Goal: Task Accomplishment & Management: Manage account settings

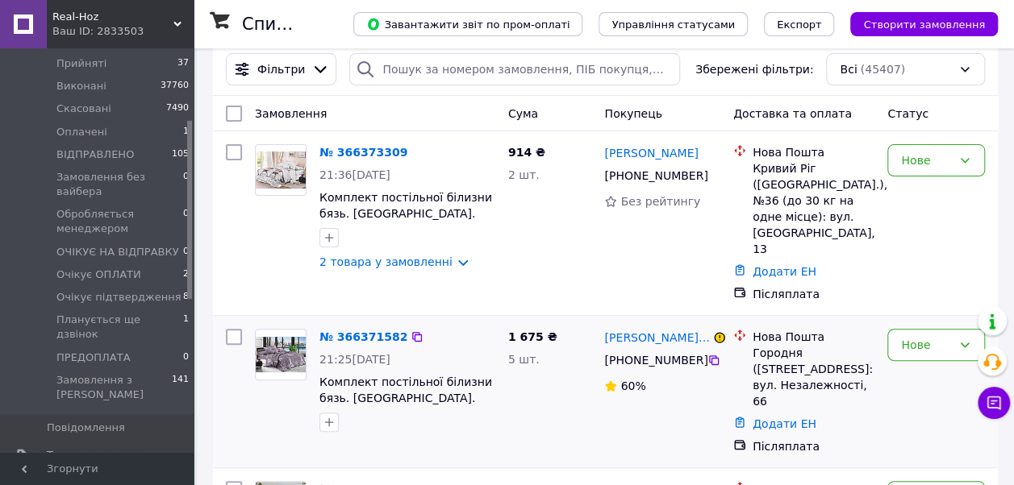
scroll to position [81, 0]
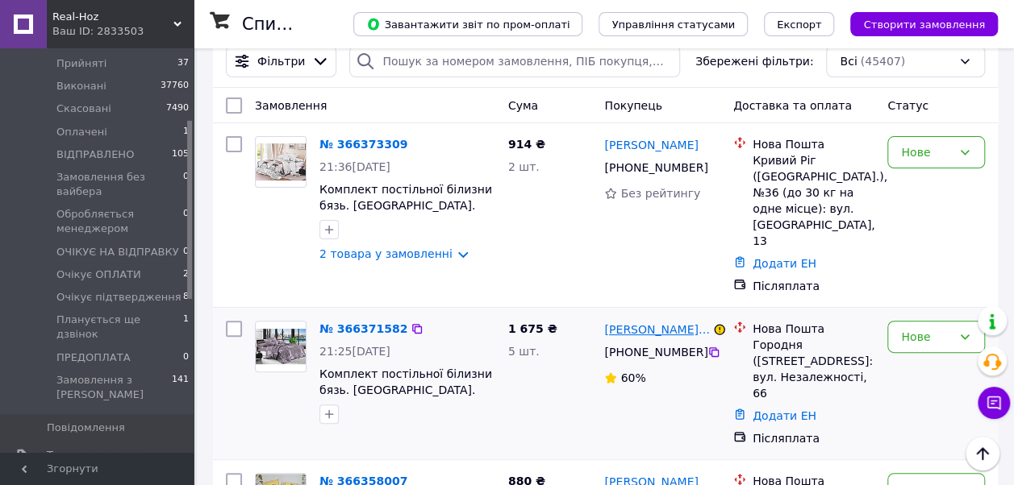
click at [632, 322] on link "[PERSON_NAME] [PERSON_NAME]" at bounding box center [657, 330] width 106 height 16
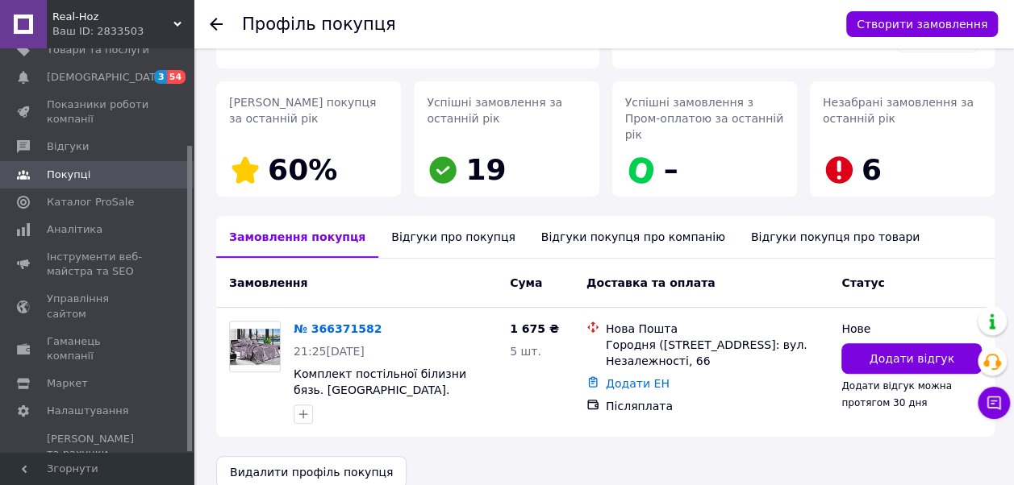
scroll to position [224, 0]
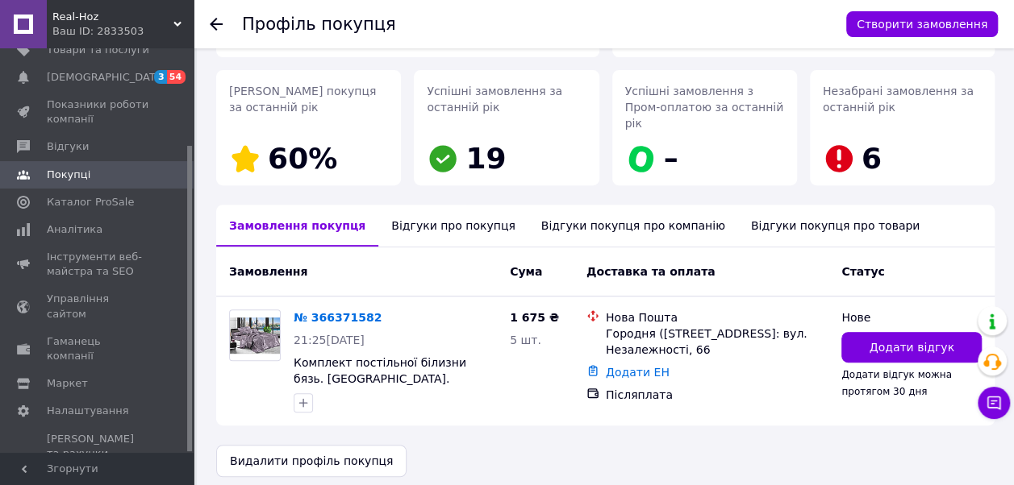
click at [450, 213] on div "Відгуки про покупця" at bounding box center [452, 226] width 149 height 42
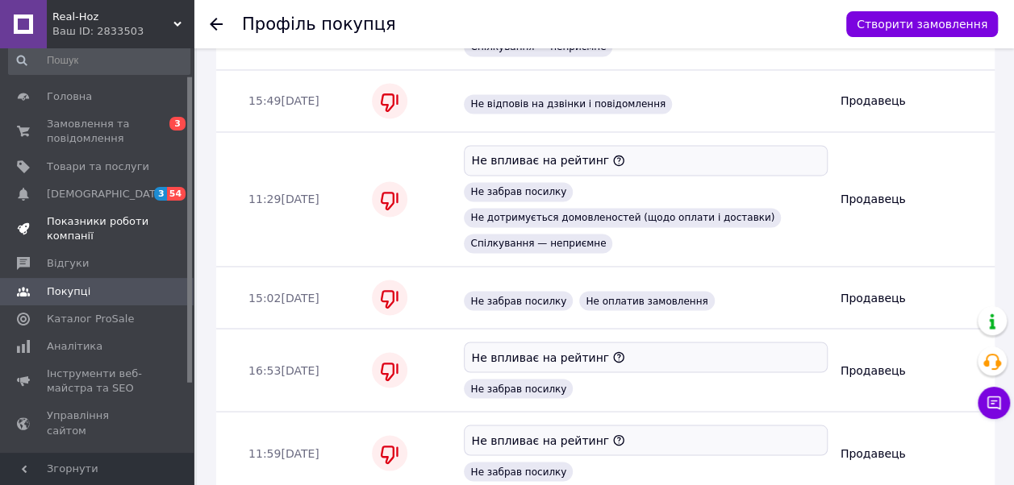
scroll to position [0, 0]
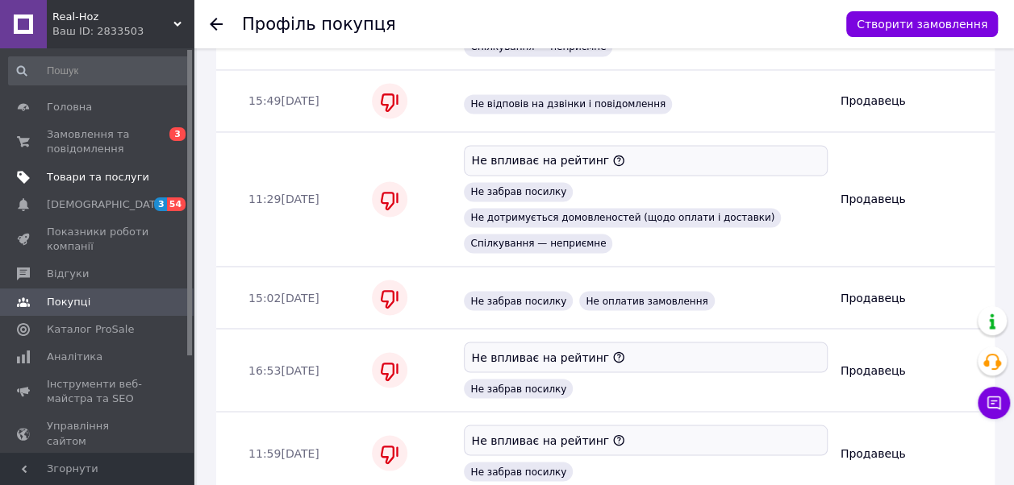
click at [122, 173] on span "Товари та послуги" at bounding box center [98, 177] width 102 height 15
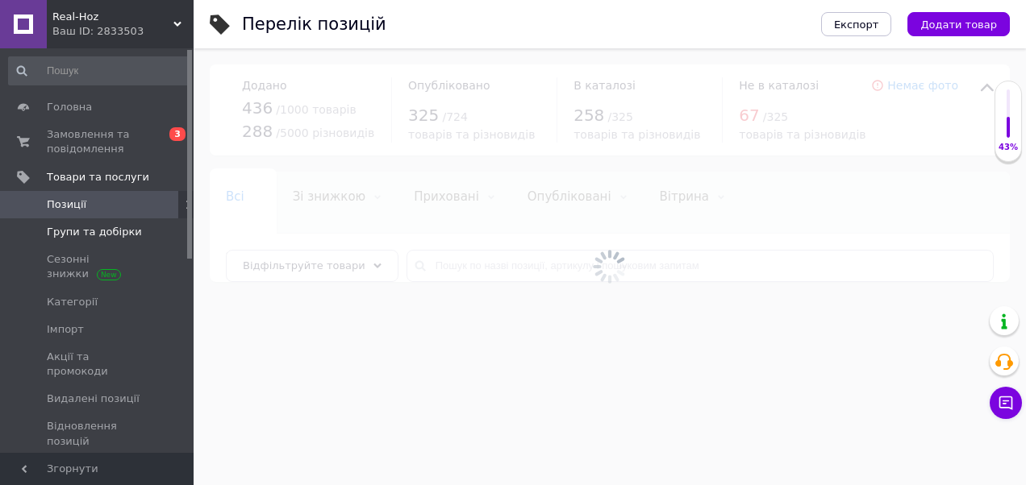
click at [112, 229] on span "Групи та добірки" at bounding box center [94, 232] width 95 height 15
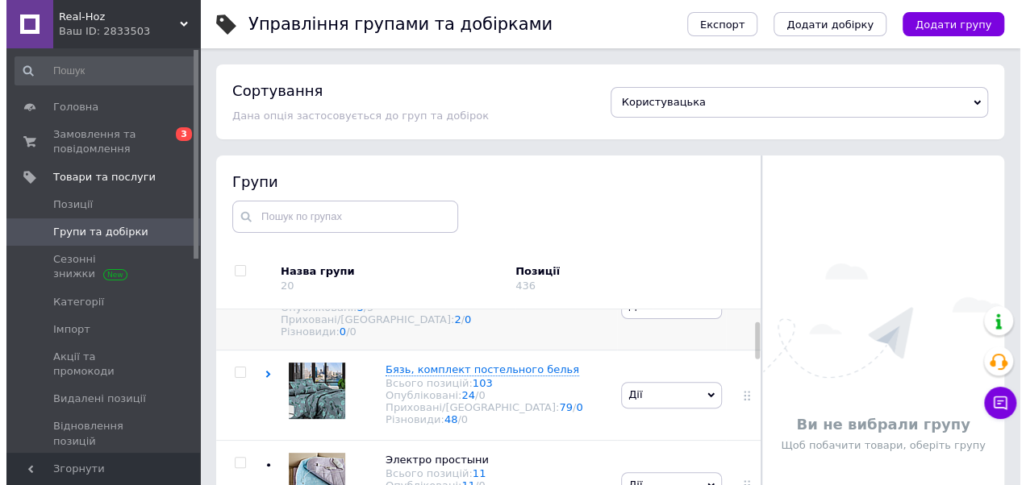
scroll to position [81, 0]
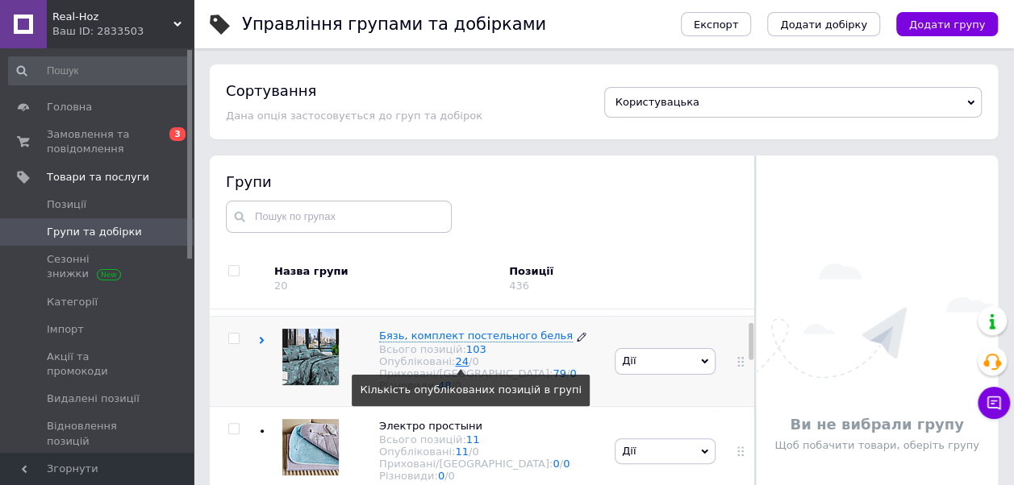
click at [455, 368] on link "24" at bounding box center [462, 362] width 14 height 12
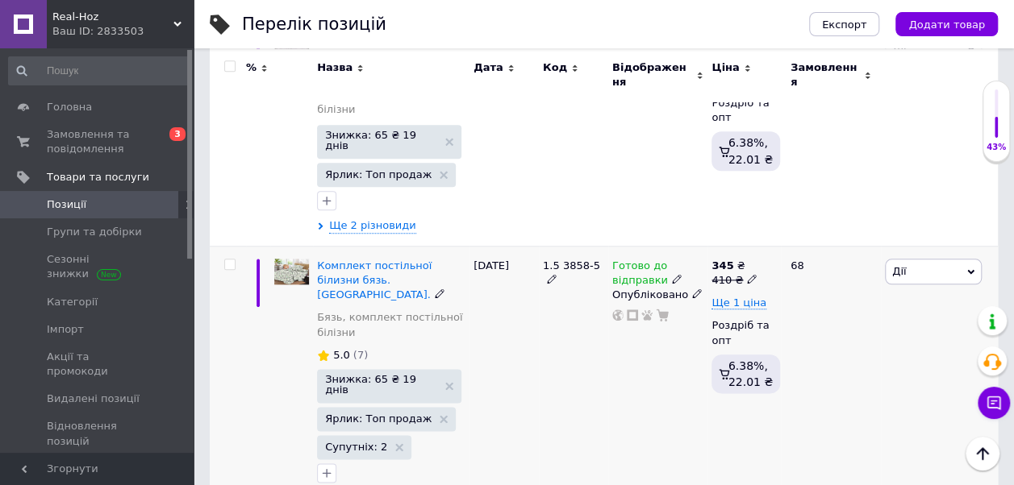
scroll to position [806, 0]
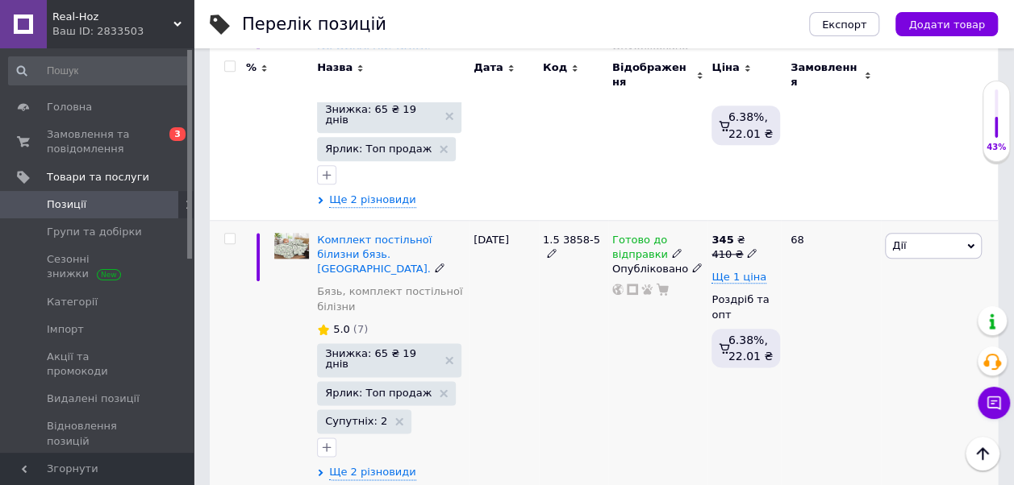
click at [672, 248] on icon at bounding box center [677, 253] width 10 height 10
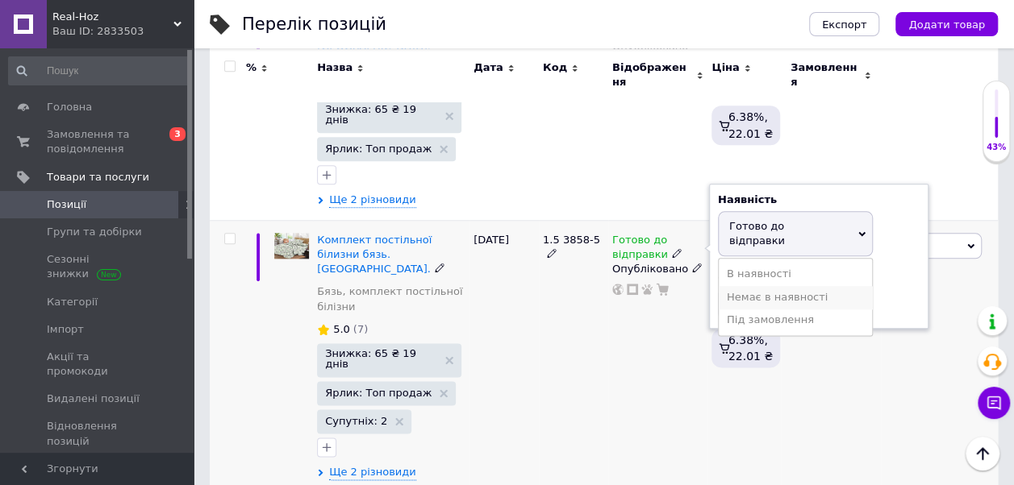
click at [748, 286] on li "Немає в наявності" at bounding box center [795, 297] width 153 height 23
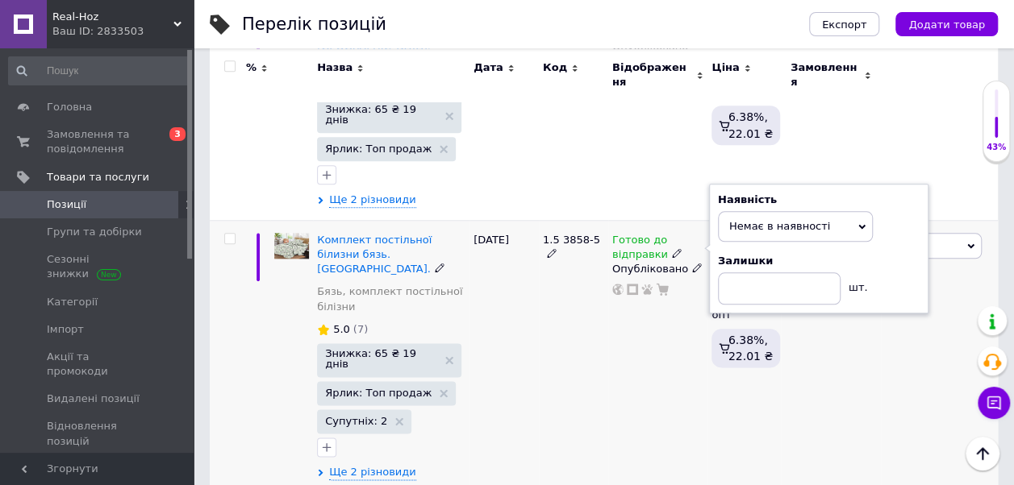
click at [576, 327] on div "1.5 3858-5" at bounding box center [573, 356] width 69 height 273
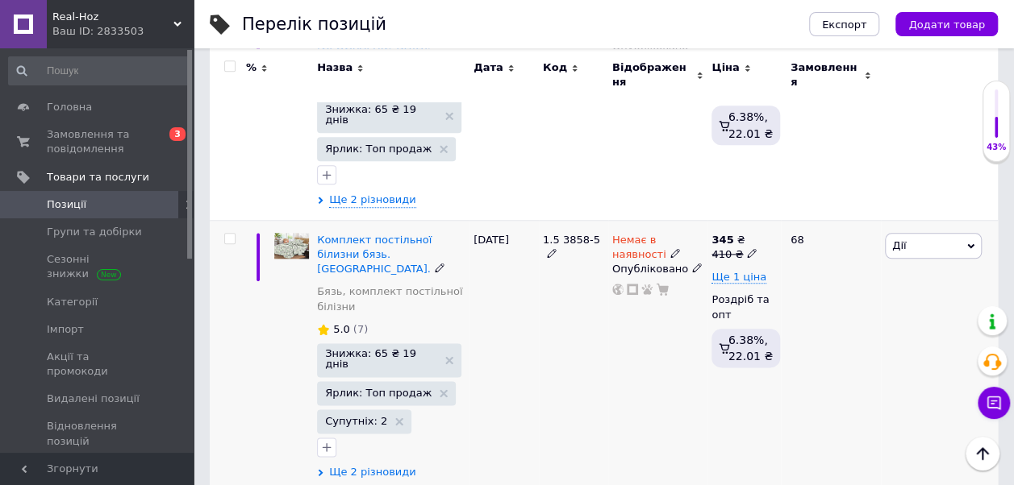
click at [385, 465] on span "Ще 2 різновиди" at bounding box center [372, 472] width 87 height 15
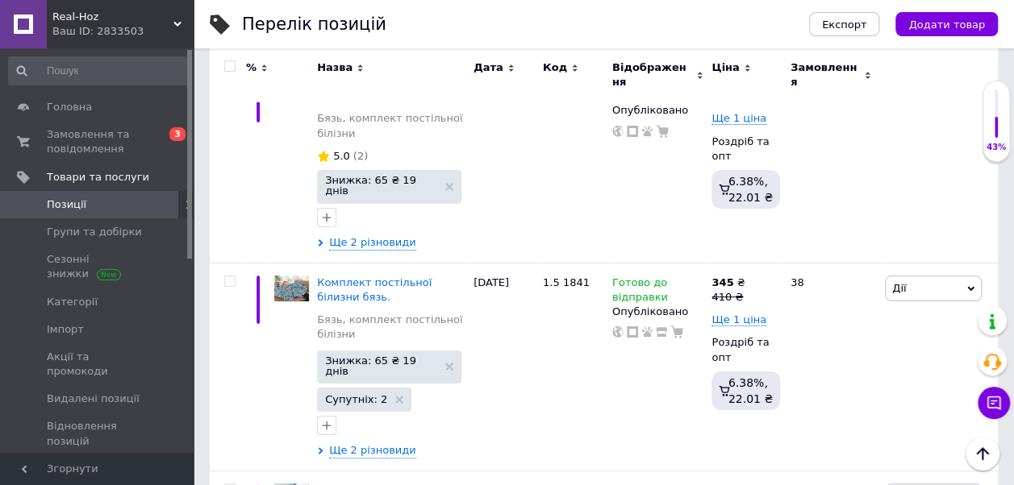
scroll to position [3065, 0]
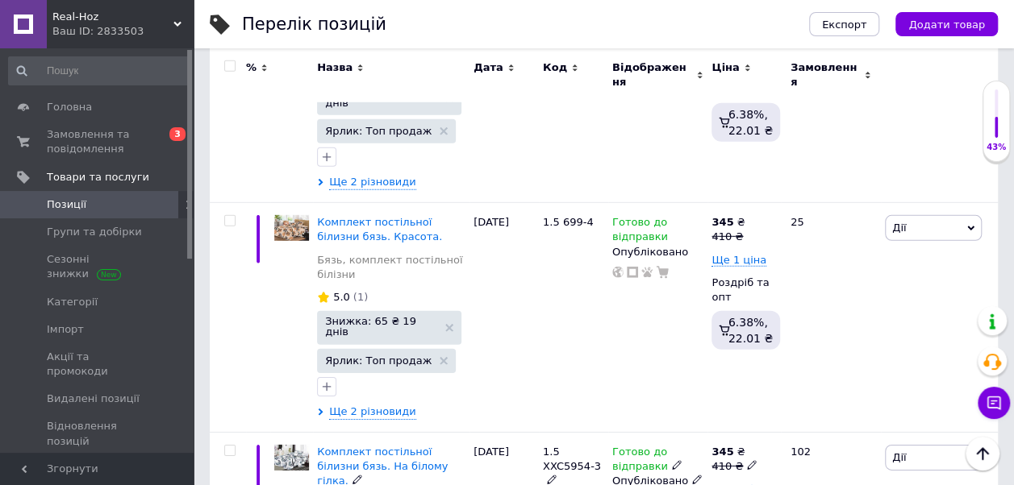
scroll to position [5334, 0]
click at [73, 139] on span "Замовлення та повідомлення" at bounding box center [98, 141] width 102 height 29
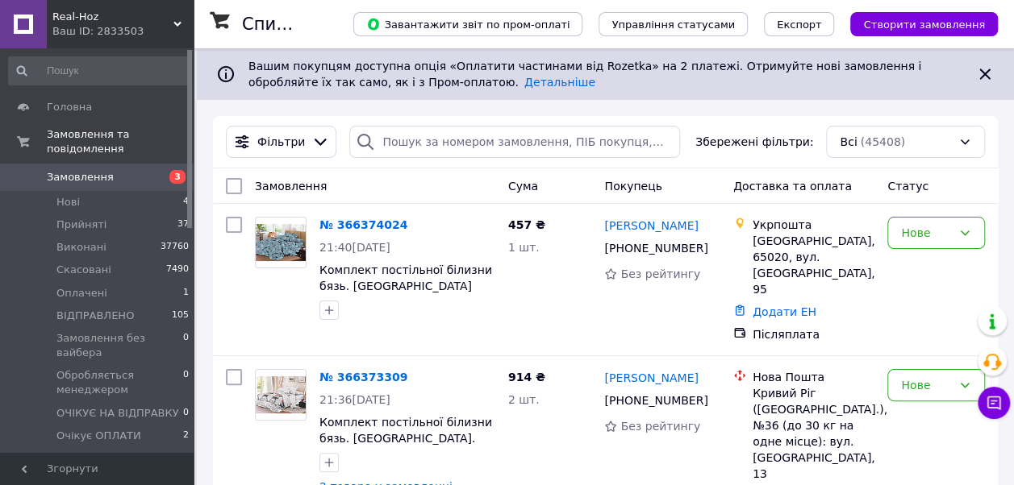
click at [115, 16] on span "Real-Hoz" at bounding box center [112, 17] width 121 height 15
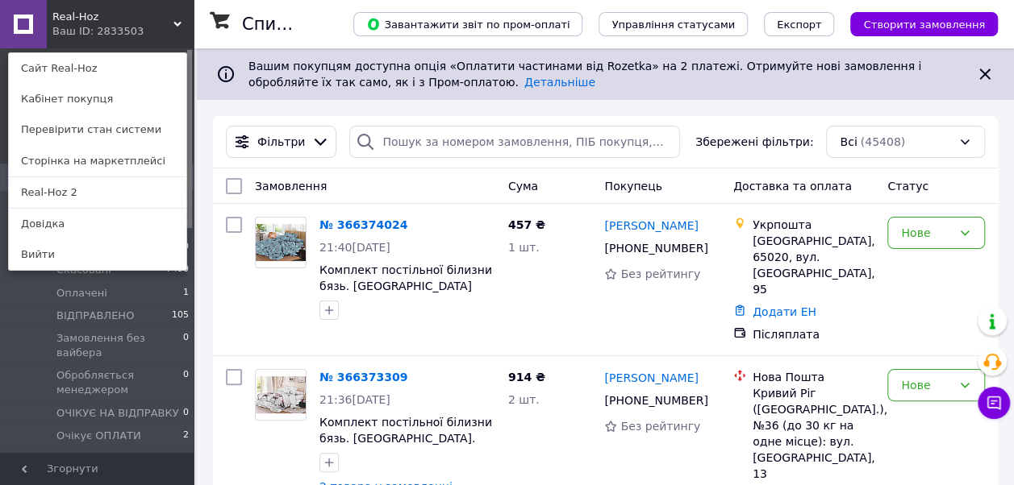
click at [56, 194] on link "Real-Hoz 2" at bounding box center [97, 192] width 177 height 31
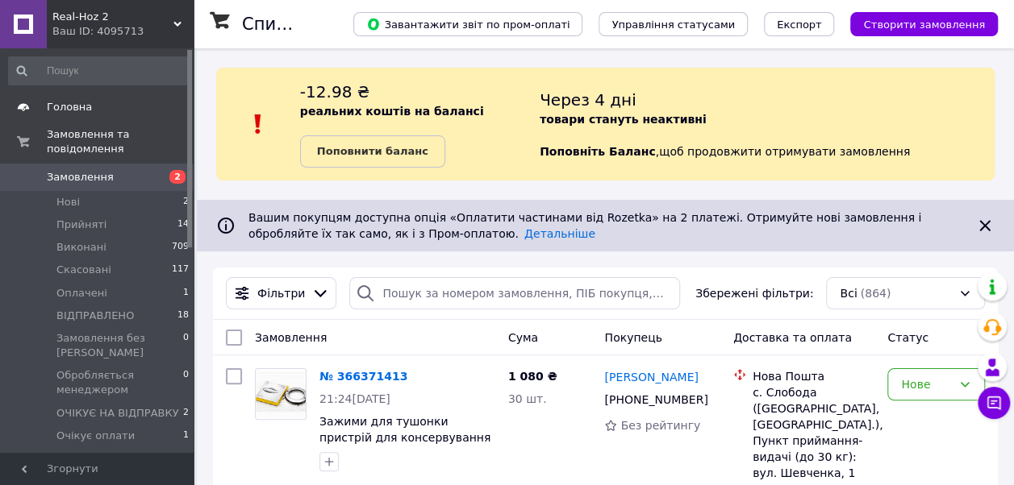
click at [69, 103] on span "Головна" at bounding box center [69, 107] width 45 height 15
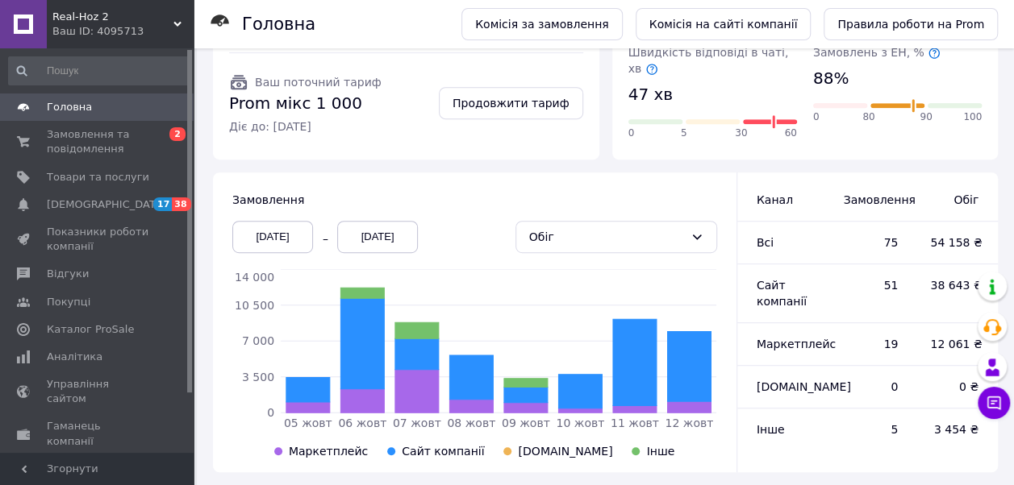
scroll to position [323, 0]
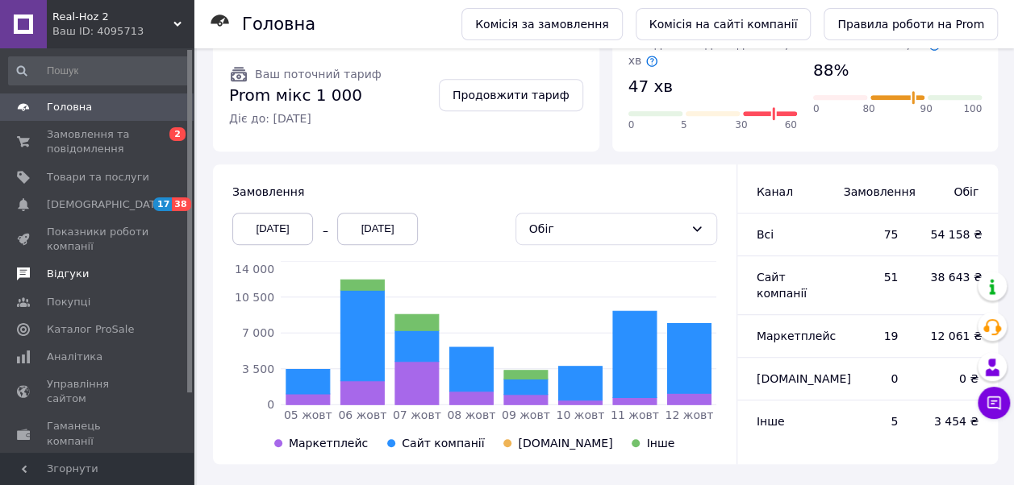
click at [65, 268] on span "Відгуки" at bounding box center [68, 274] width 42 height 15
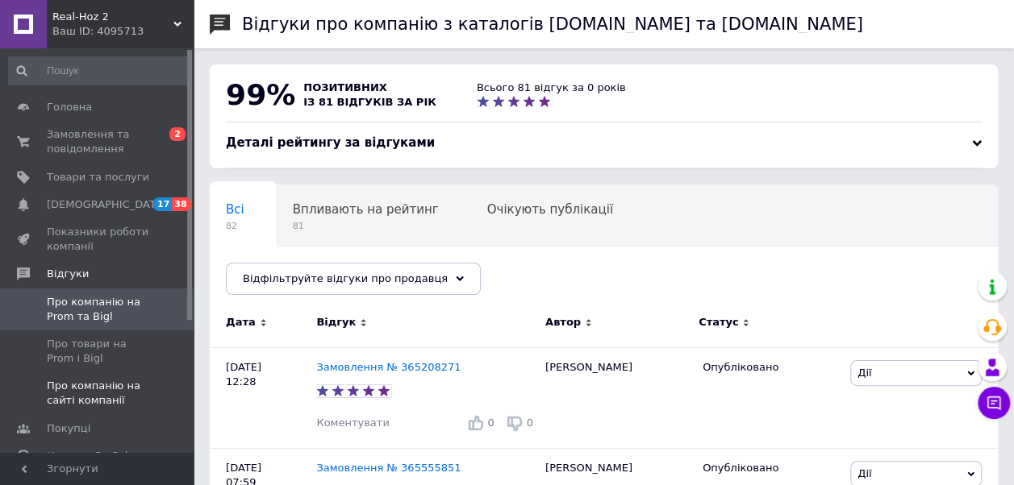
click at [73, 392] on span "Про компанію на сайті компанії" at bounding box center [98, 393] width 102 height 29
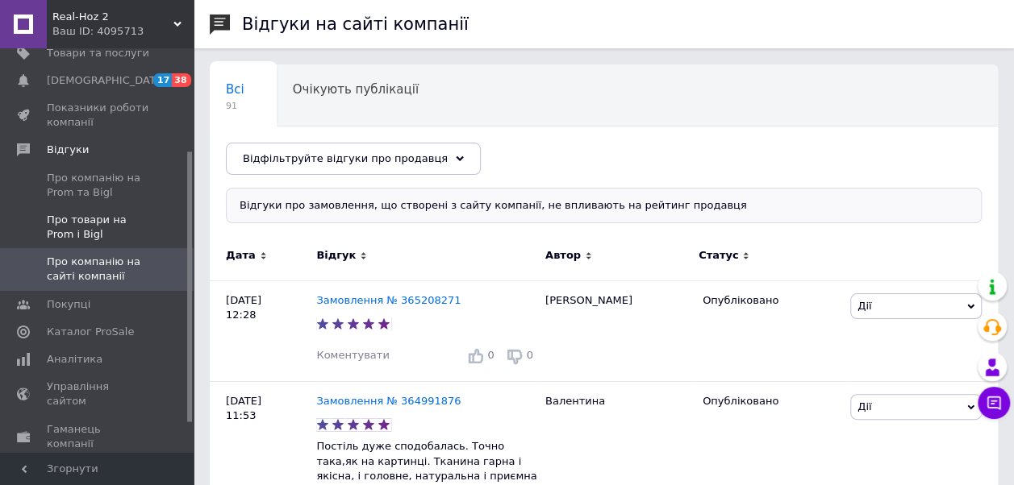
scroll to position [161, 0]
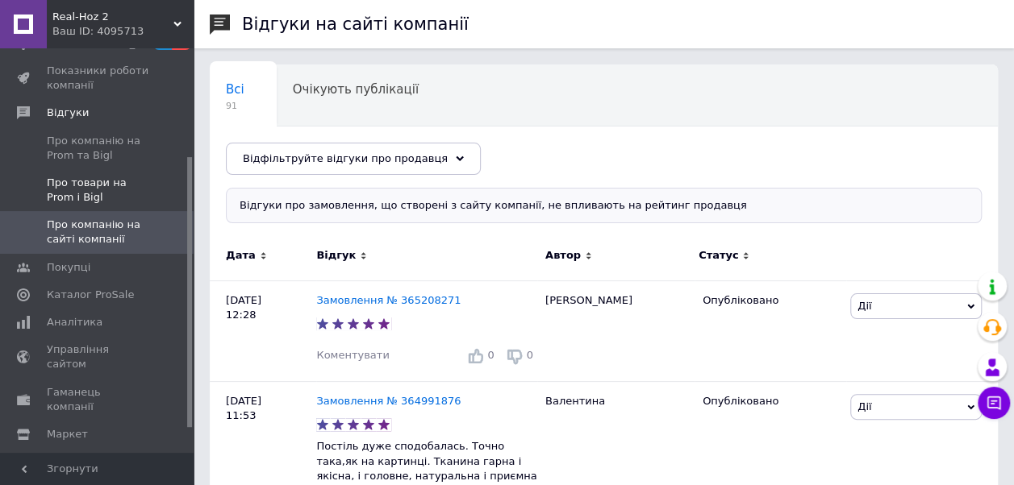
click at [92, 187] on span "Про товари на Prom і Bigl" at bounding box center [98, 190] width 102 height 29
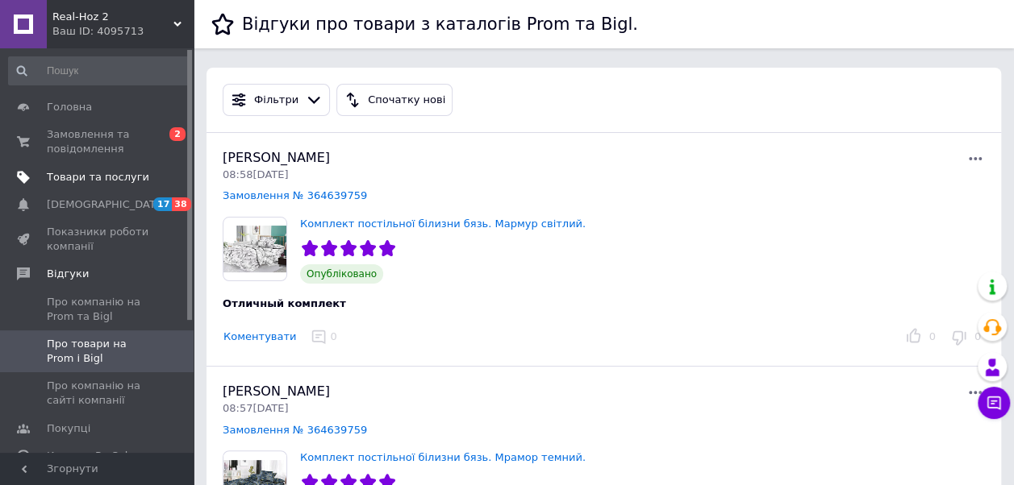
click at [87, 174] on span "Товари та послуги" at bounding box center [98, 177] width 102 height 15
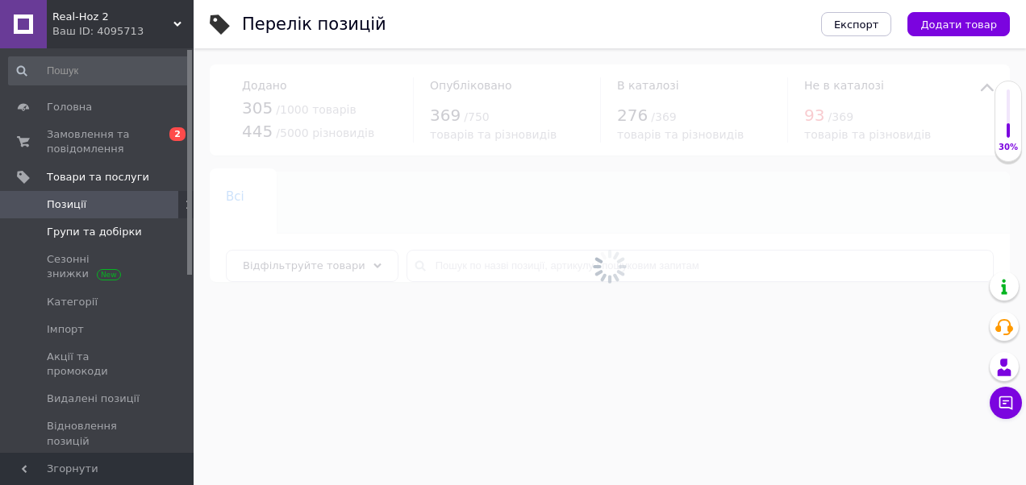
click at [78, 232] on span "Групи та добірки" at bounding box center [94, 232] width 95 height 15
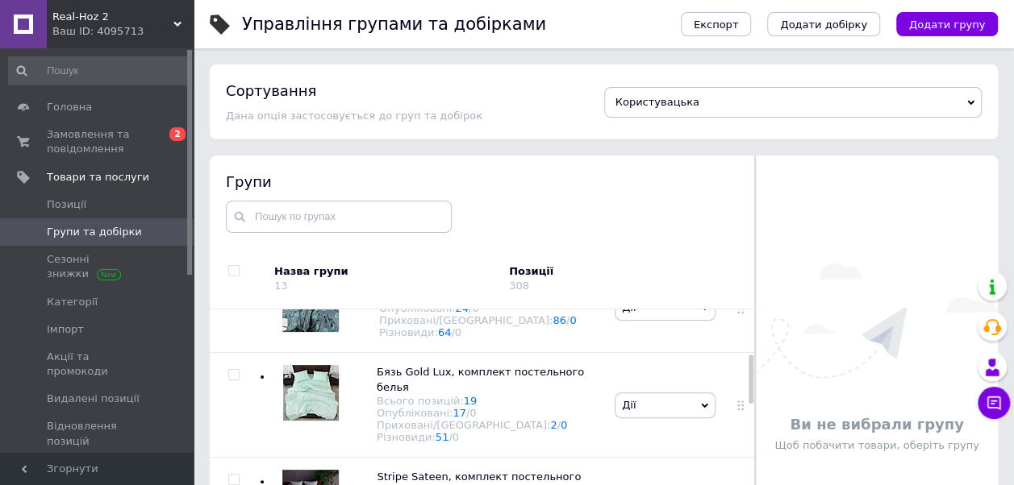
scroll to position [323, 0]
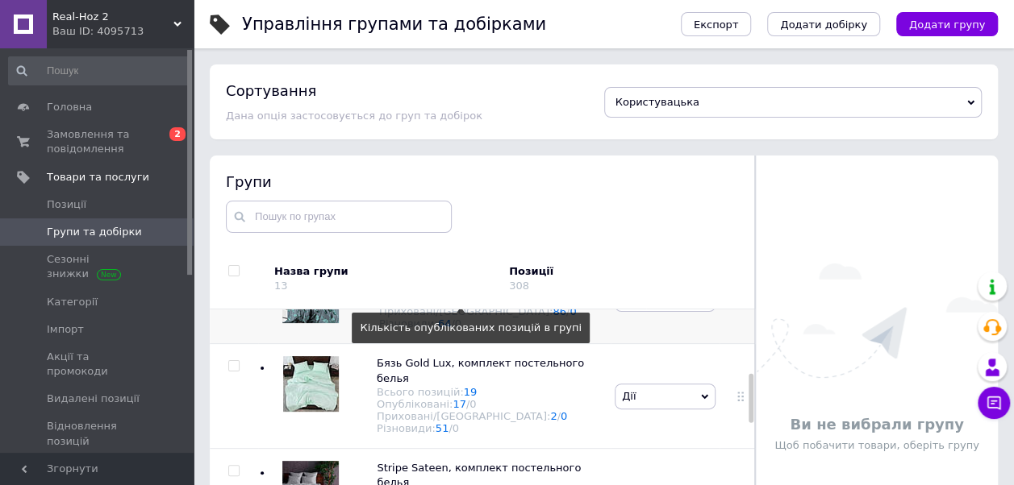
click at [455, 306] on link "24" at bounding box center [462, 300] width 14 height 12
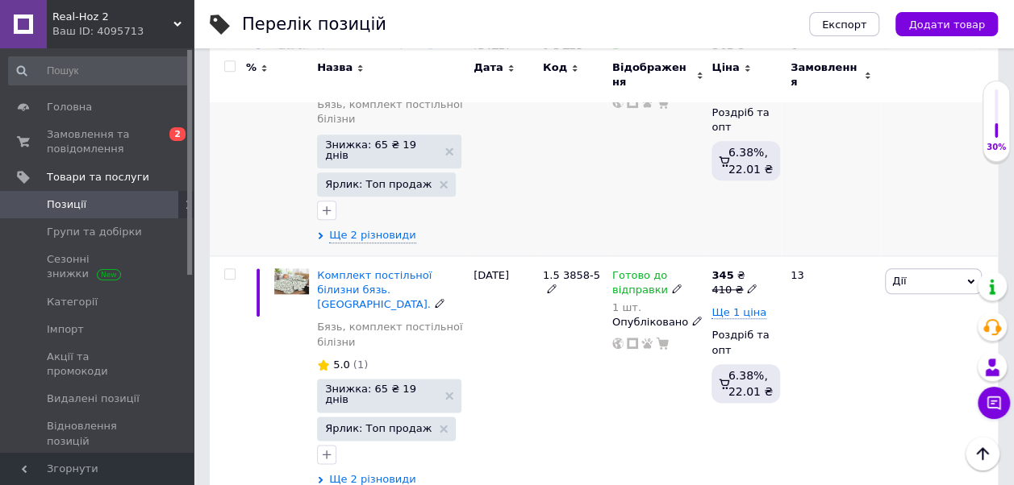
scroll to position [806, 0]
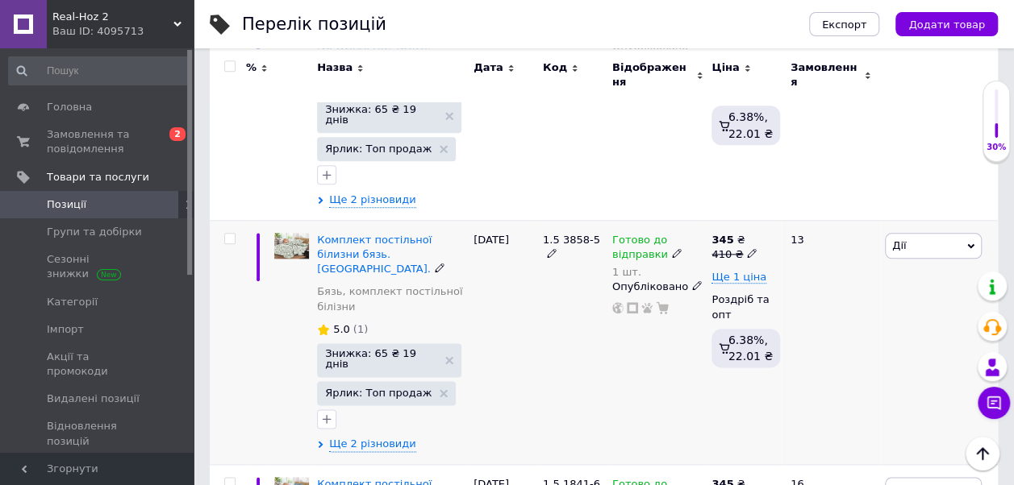
click at [672, 248] on icon at bounding box center [677, 253] width 10 height 10
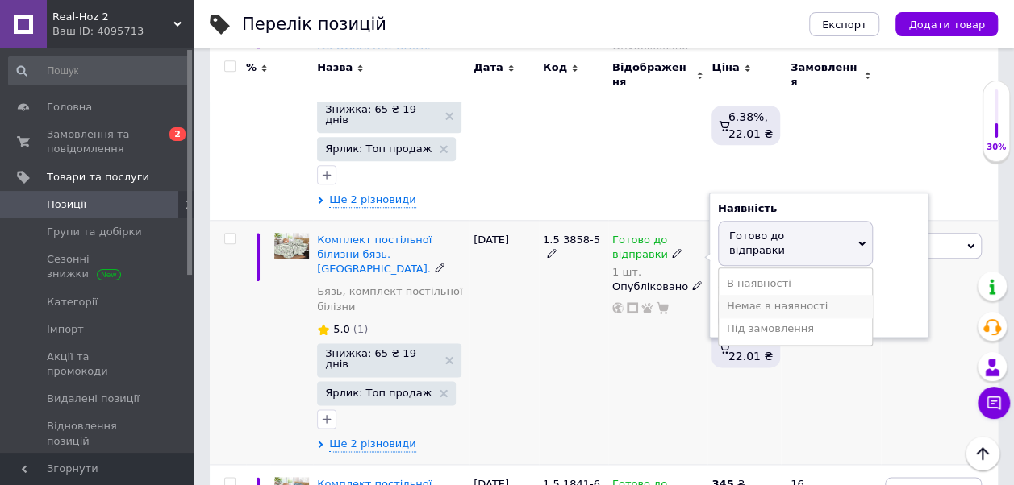
click at [740, 295] on li "Немає в наявності" at bounding box center [795, 306] width 153 height 23
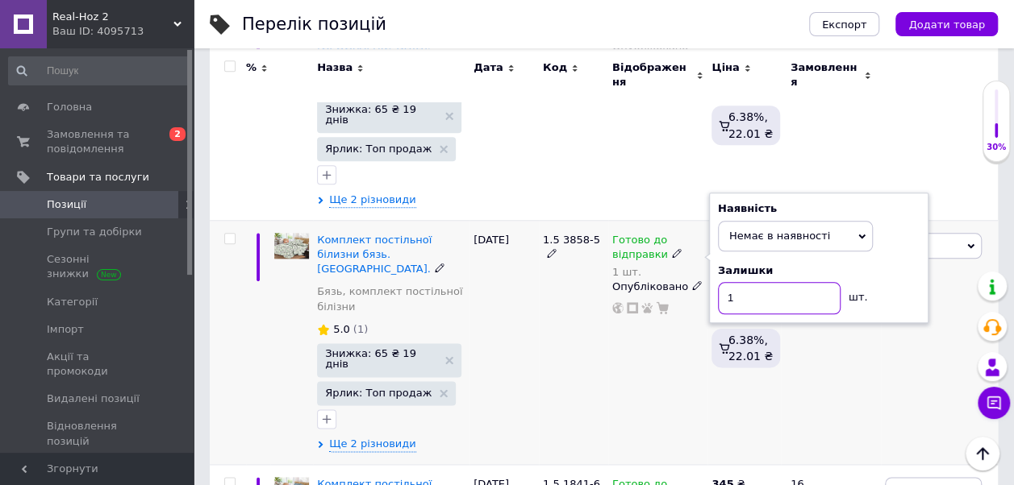
click at [750, 282] on input "1" at bounding box center [779, 298] width 123 height 32
click at [571, 290] on div "1.5 3858-5" at bounding box center [573, 342] width 69 height 244
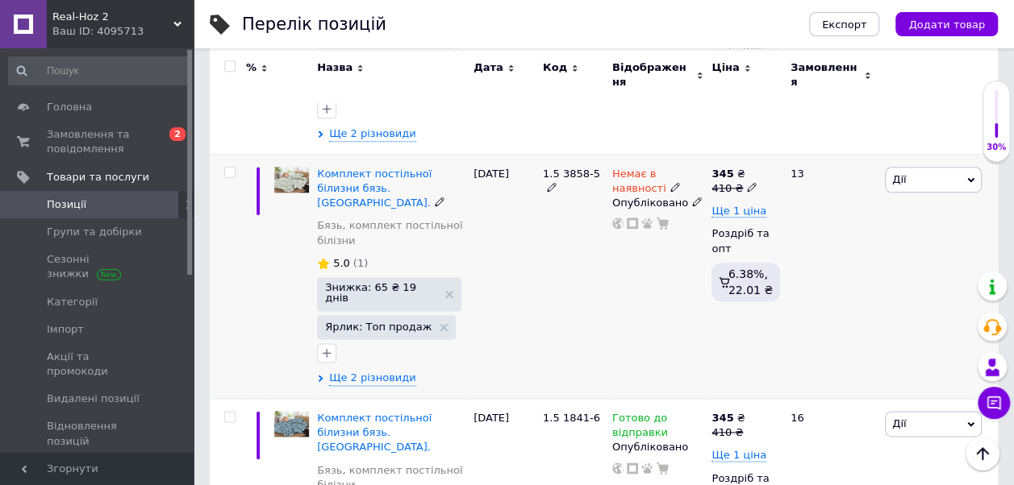
scroll to position [887, 0]
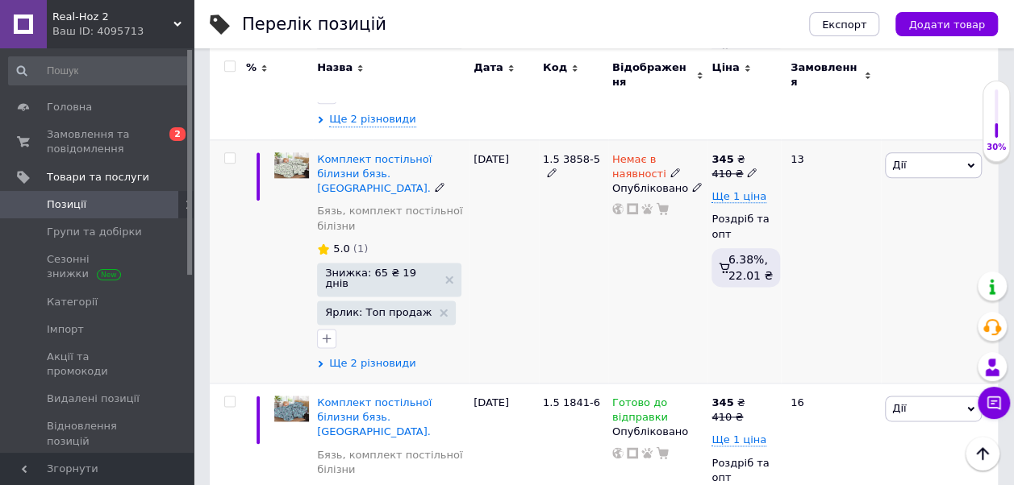
click at [396, 356] on span "Ще 2 різновиди" at bounding box center [372, 363] width 87 height 15
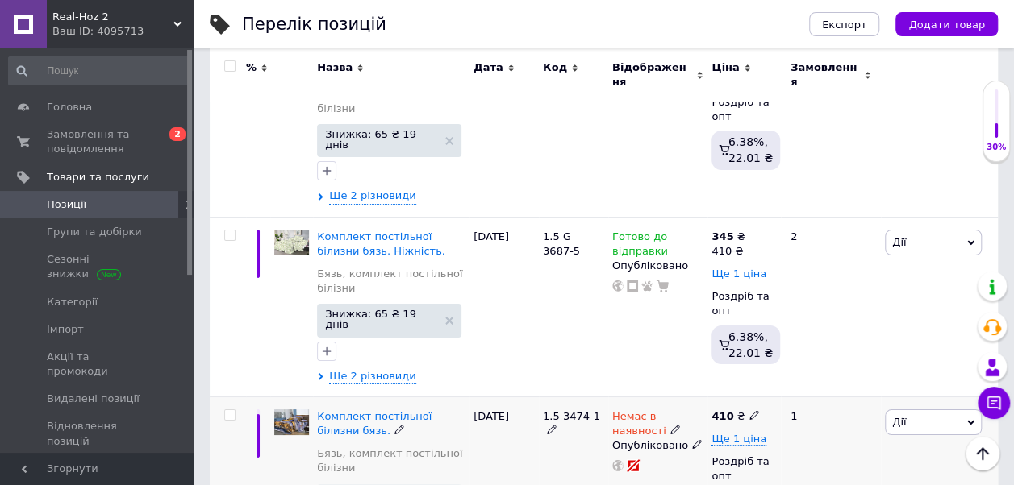
scroll to position [2903, 0]
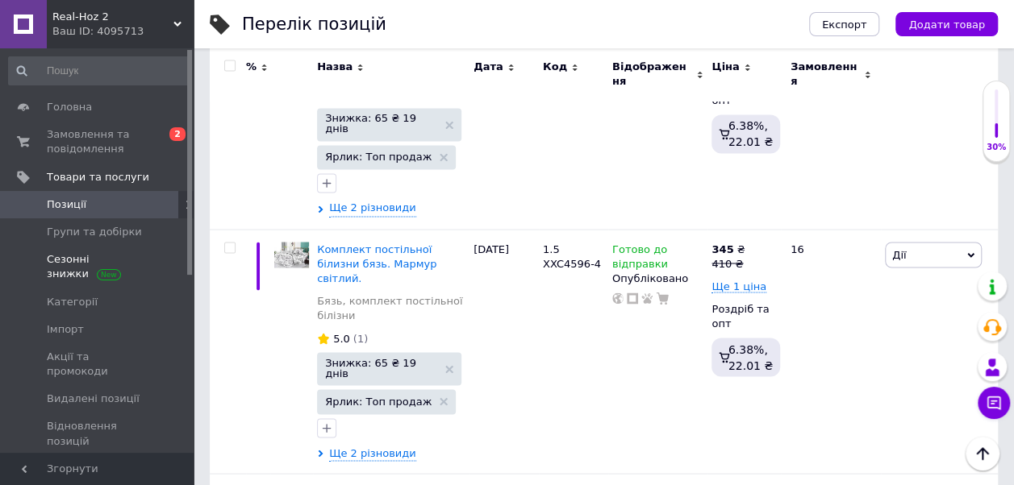
scroll to position [4355, 0]
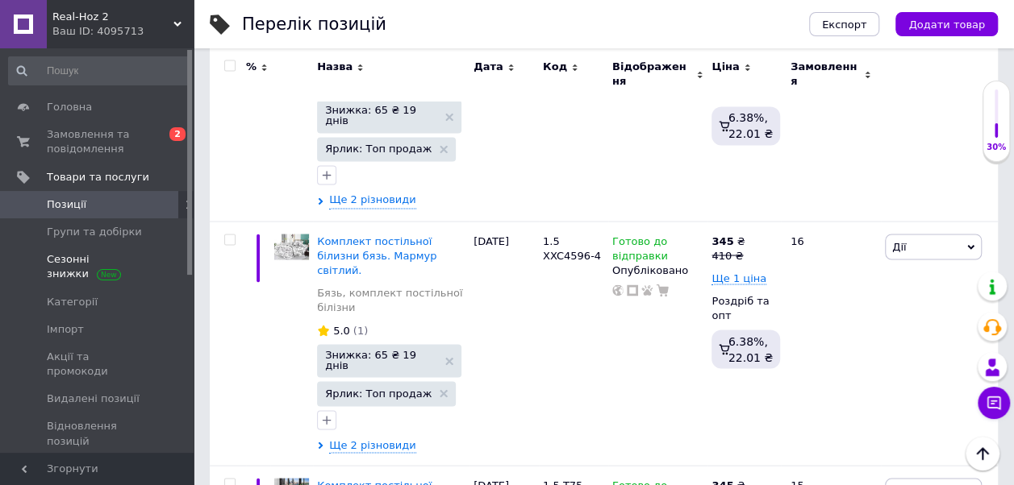
click at [73, 258] on span "Сезонні знижки" at bounding box center [98, 266] width 102 height 29
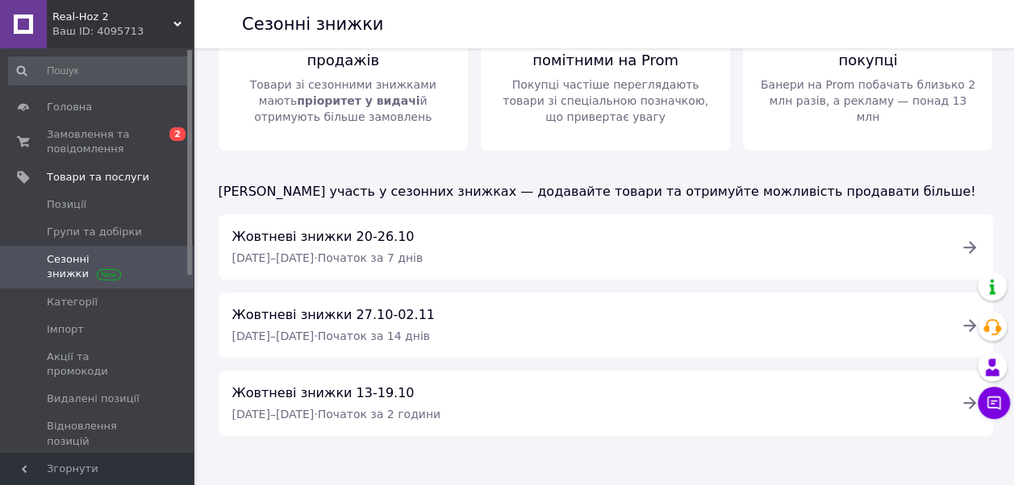
scroll to position [161, 0]
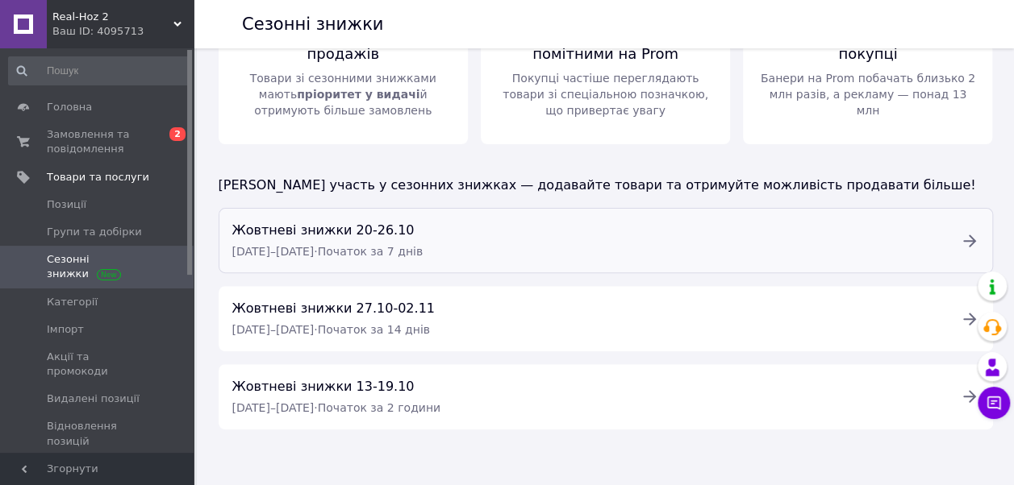
click at [969, 235] on icon at bounding box center [969, 241] width 13 height 12
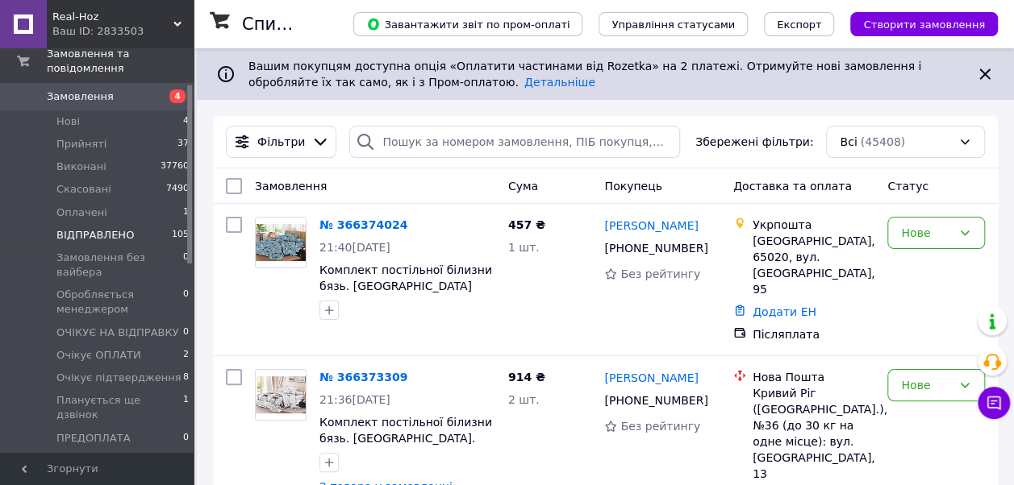
scroll to position [161, 0]
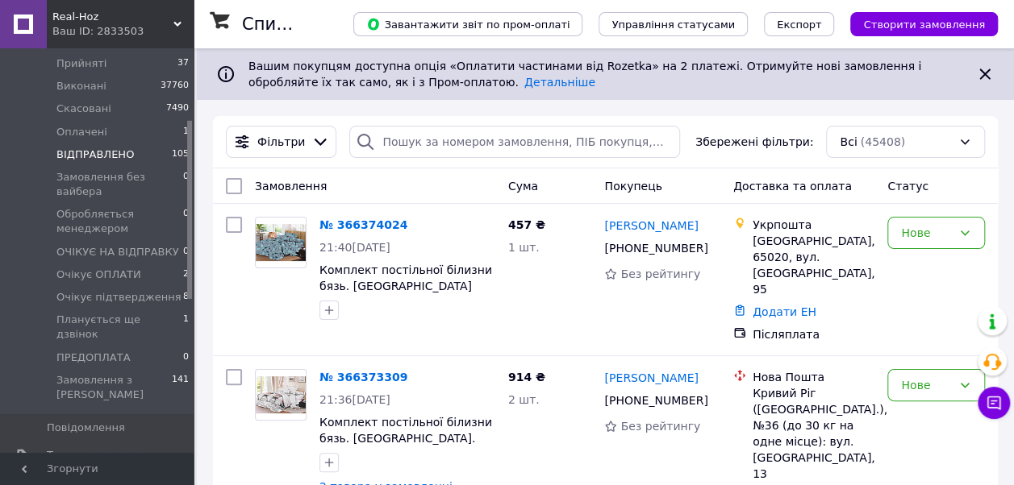
click at [121, 148] on span "ВІДПРАВЛЕНО" at bounding box center [94, 155] width 77 height 15
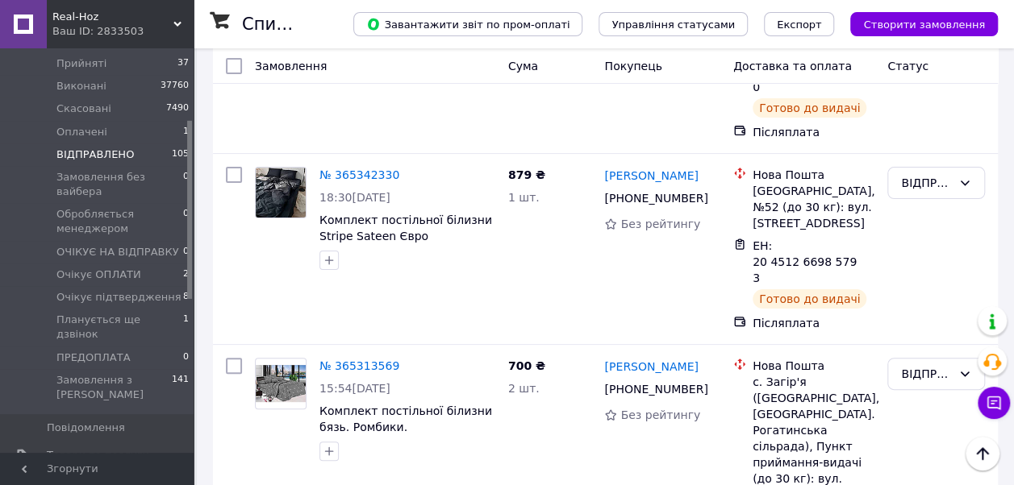
scroll to position [18392, 0]
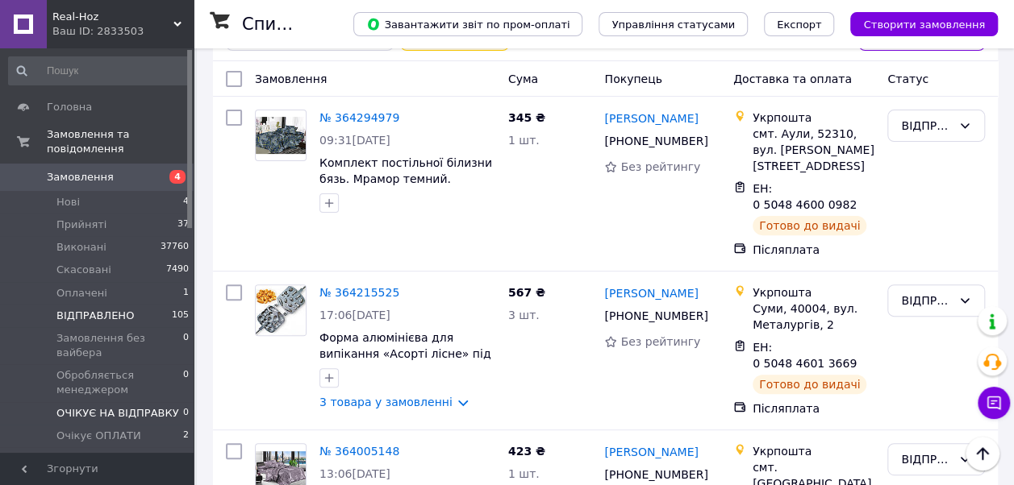
scroll to position [115, 0]
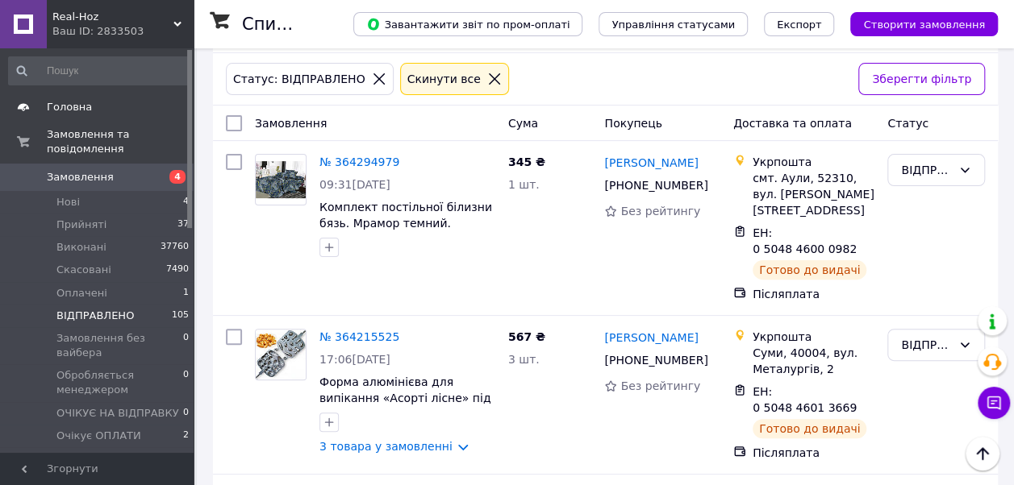
click at [51, 98] on link "Головна" at bounding box center [99, 107] width 198 height 27
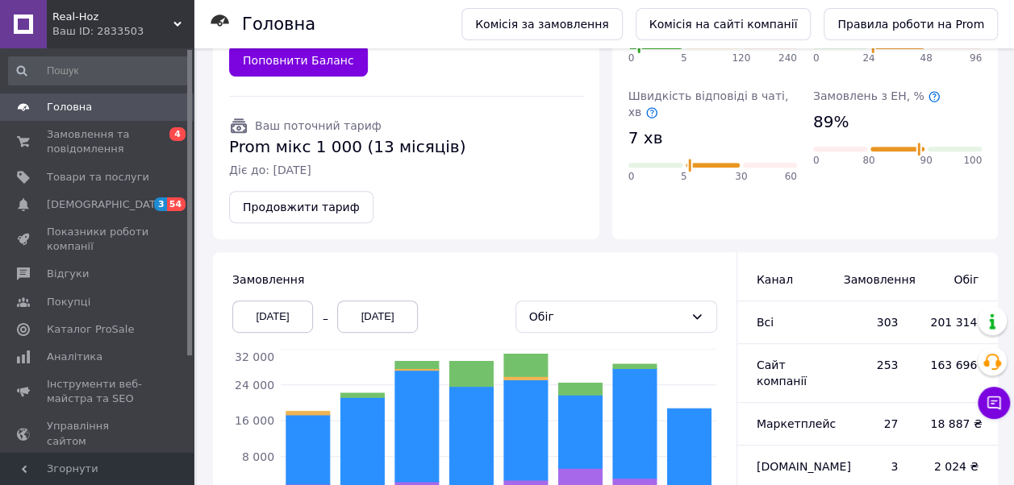
scroll to position [316, 0]
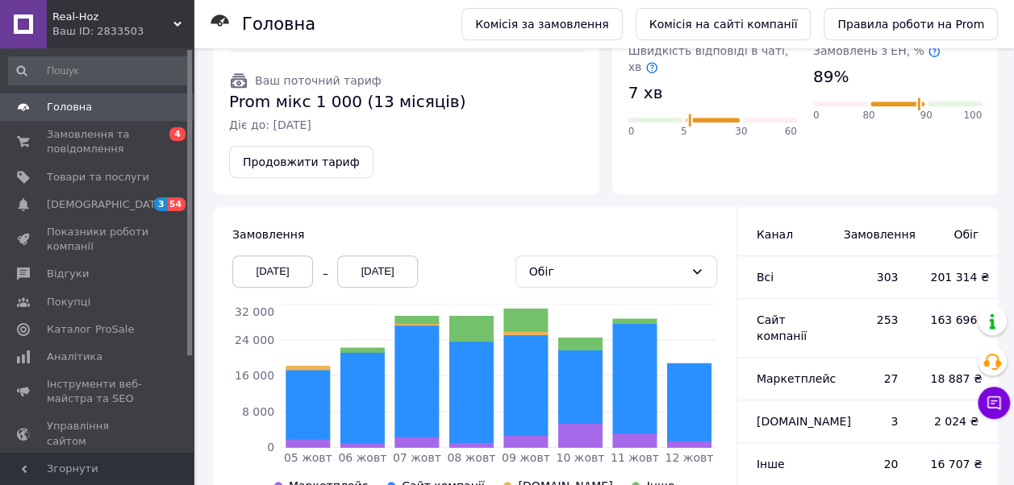
click at [248, 256] on div "[DATE]" at bounding box center [272, 272] width 81 height 32
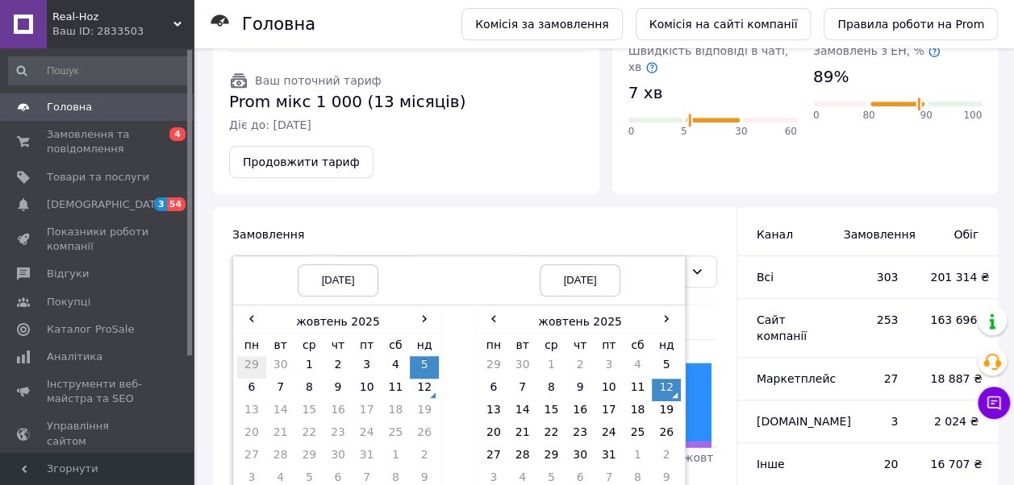
click at [250, 356] on td "29" at bounding box center [251, 367] width 29 height 23
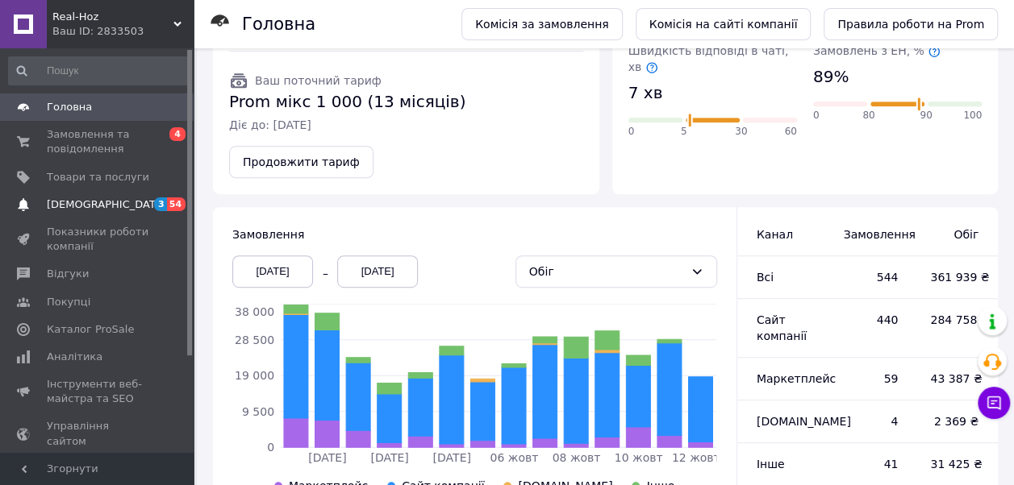
click at [86, 200] on span "[DEMOGRAPHIC_DATA]" at bounding box center [106, 205] width 119 height 15
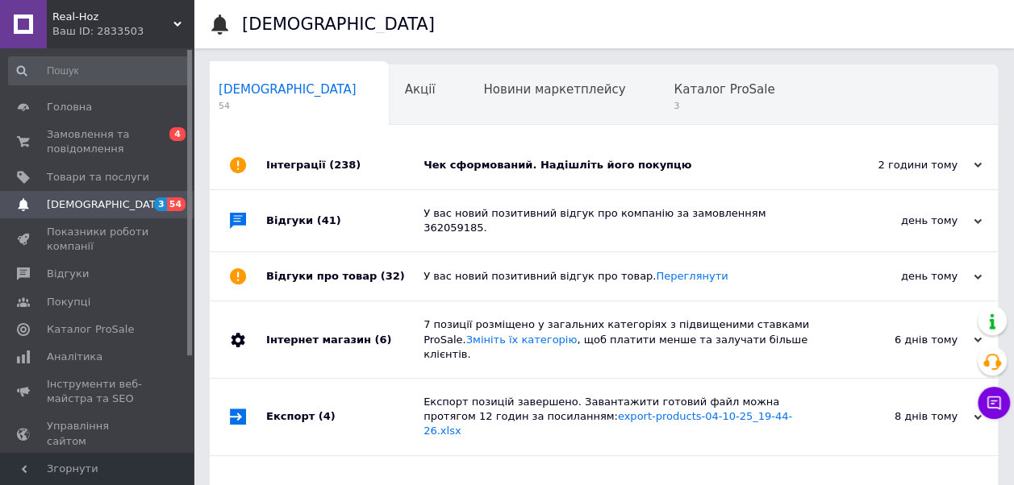
scroll to position [0, 8]
